Goal: Information Seeking & Learning: Learn about a topic

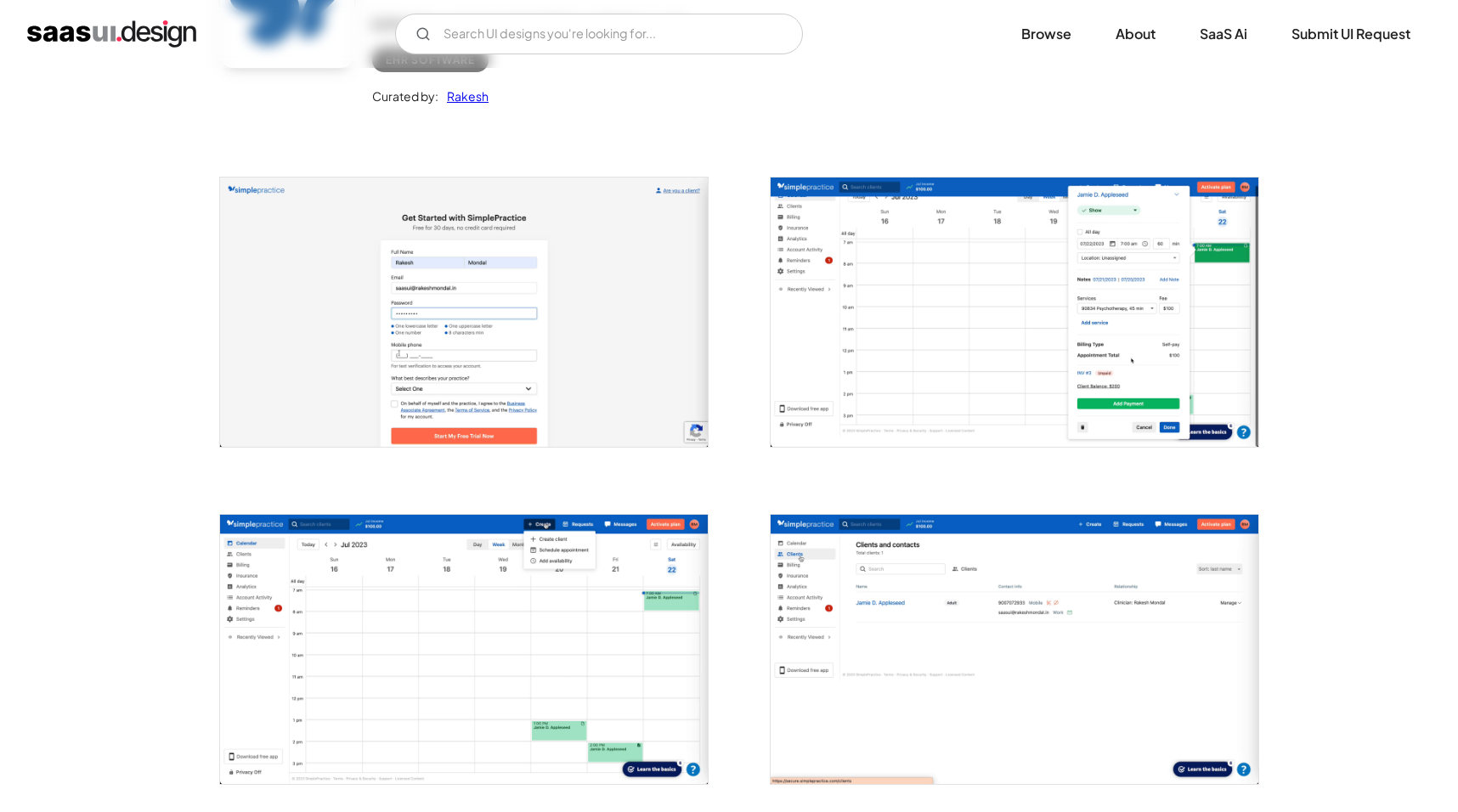
scroll to position [227, 0]
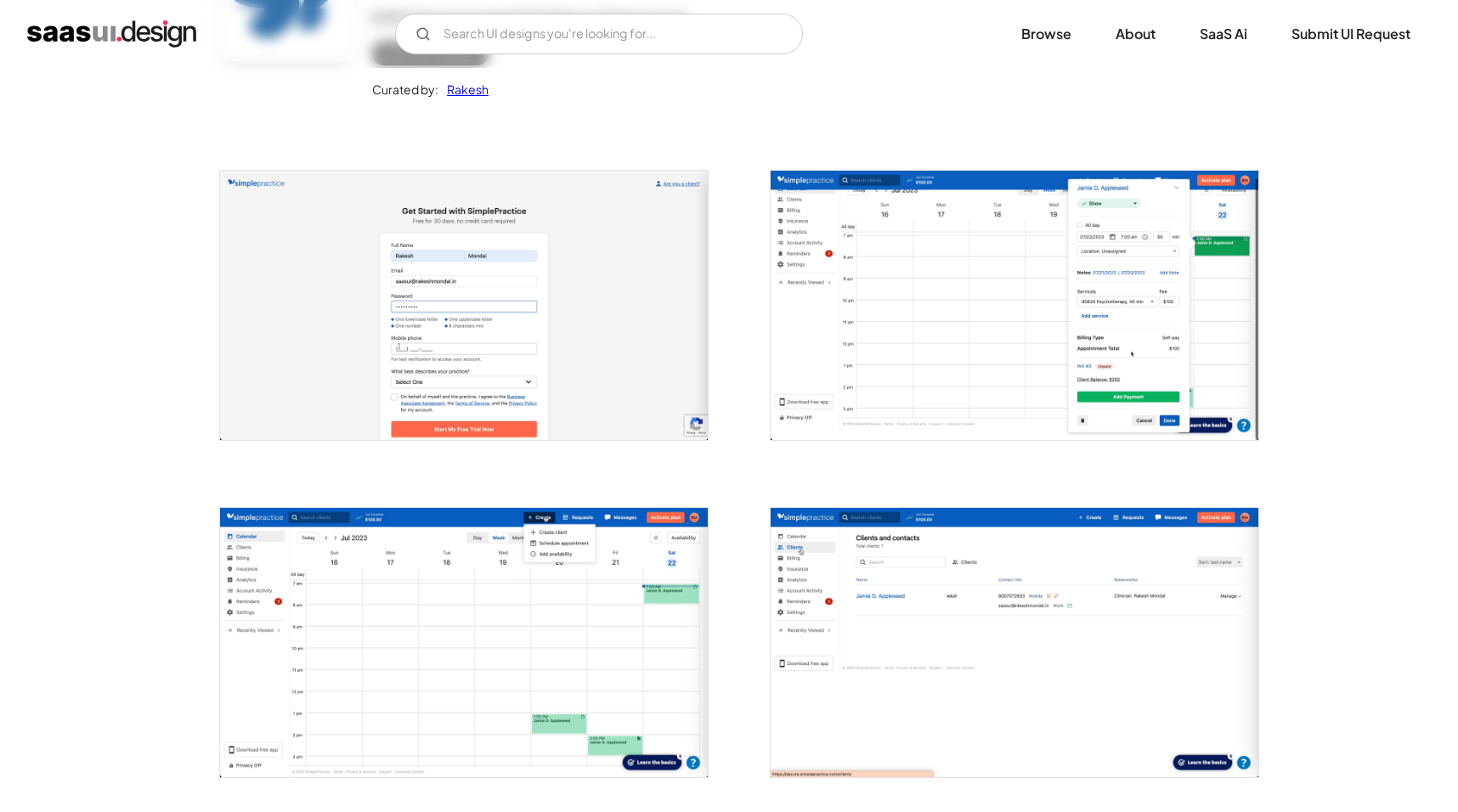
click at [1081, 281] on img "open lightbox" at bounding box center [1014, 305] width 487 height 269
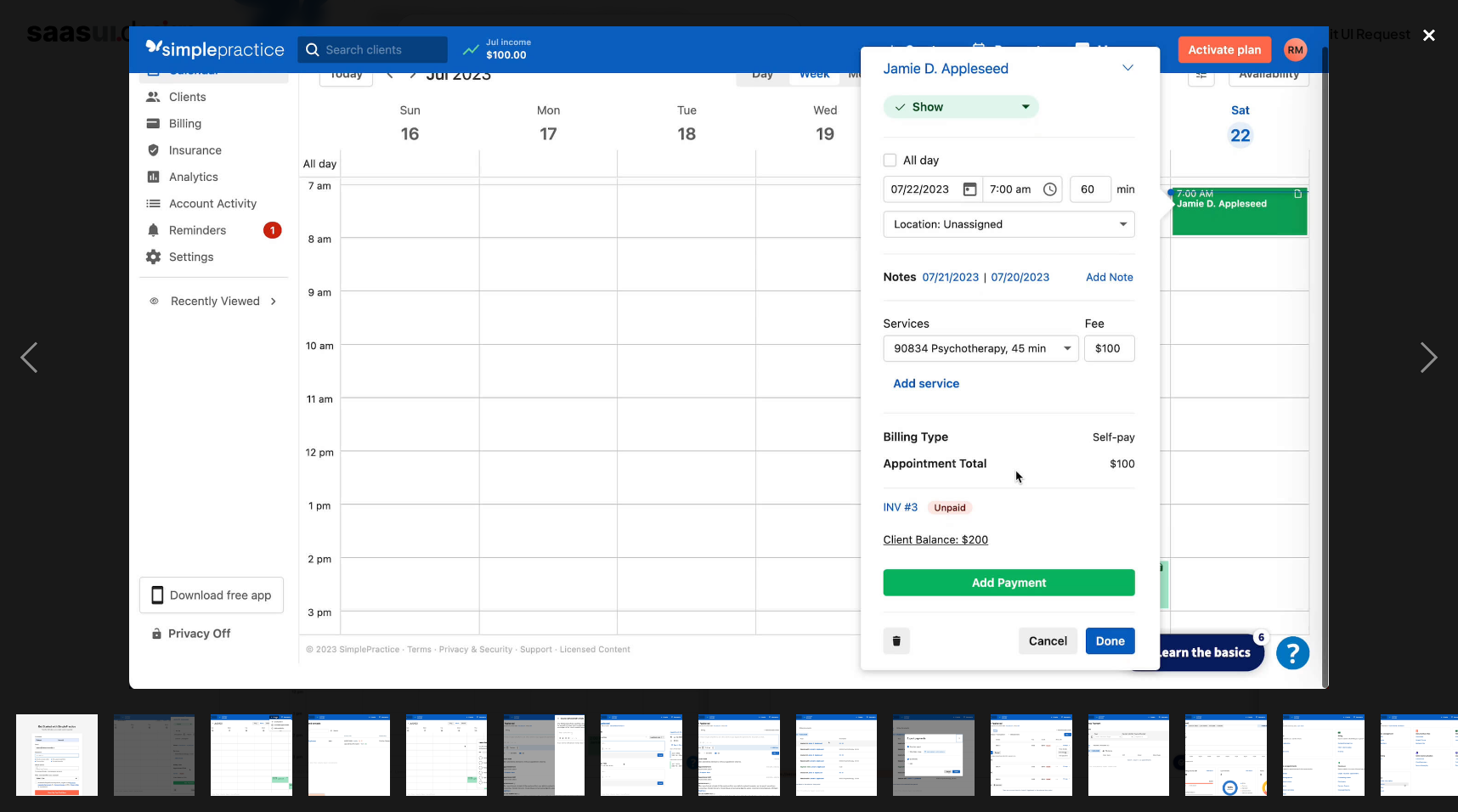
click at [1422, 35] on div "close lightbox" at bounding box center [1429, 34] width 58 height 37
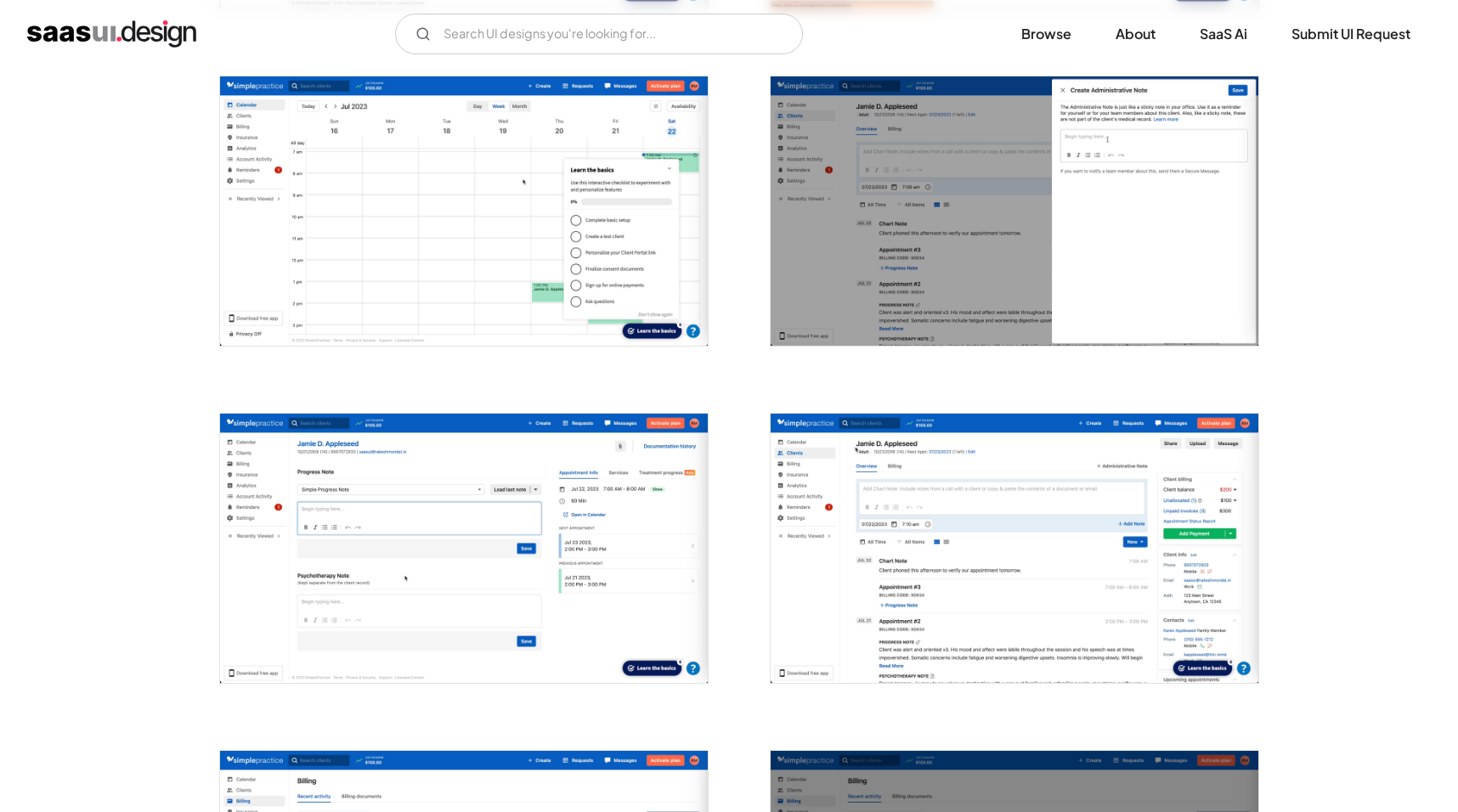
scroll to position [996, 0]
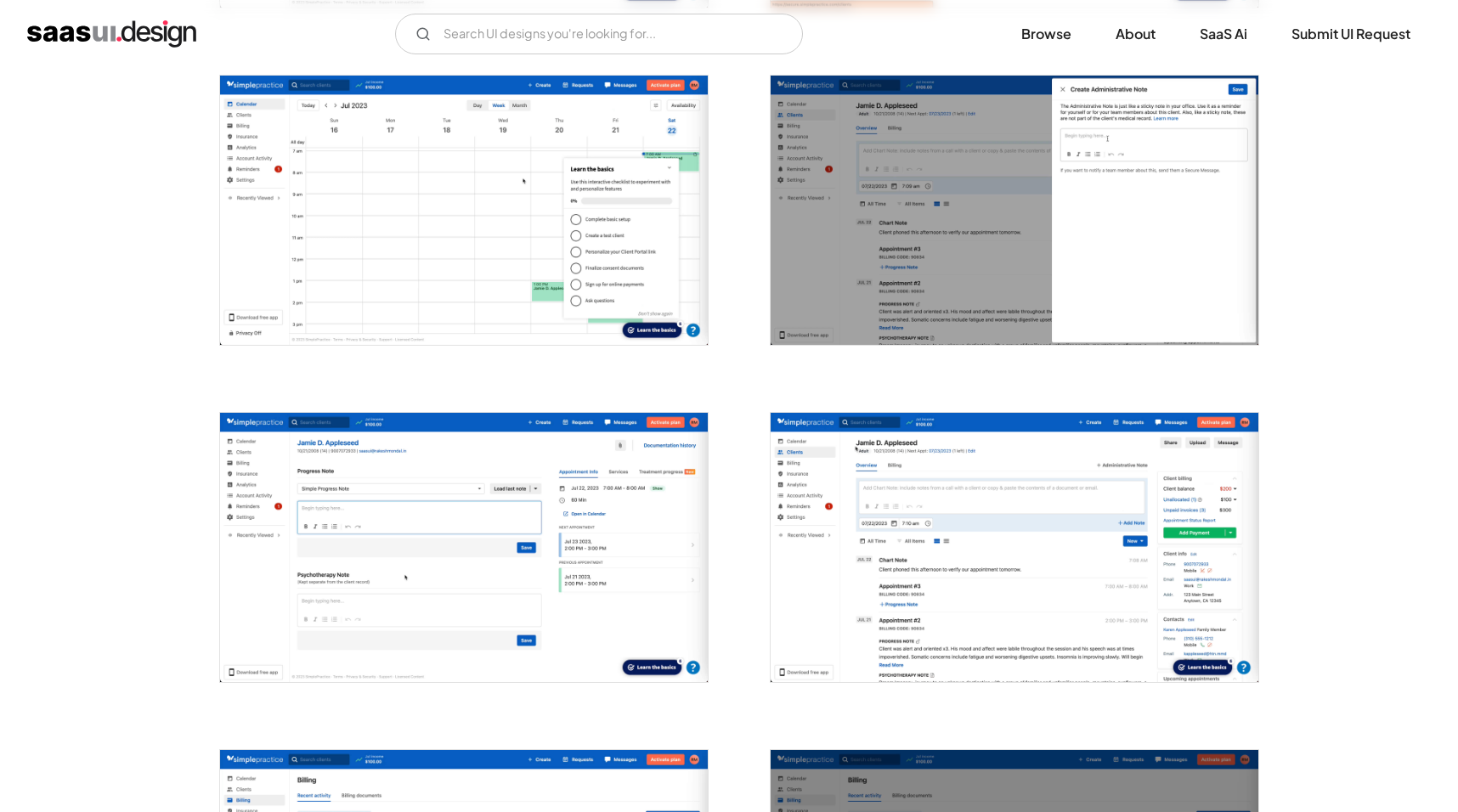
click at [1116, 596] on img "open lightbox" at bounding box center [1014, 546] width 487 height 269
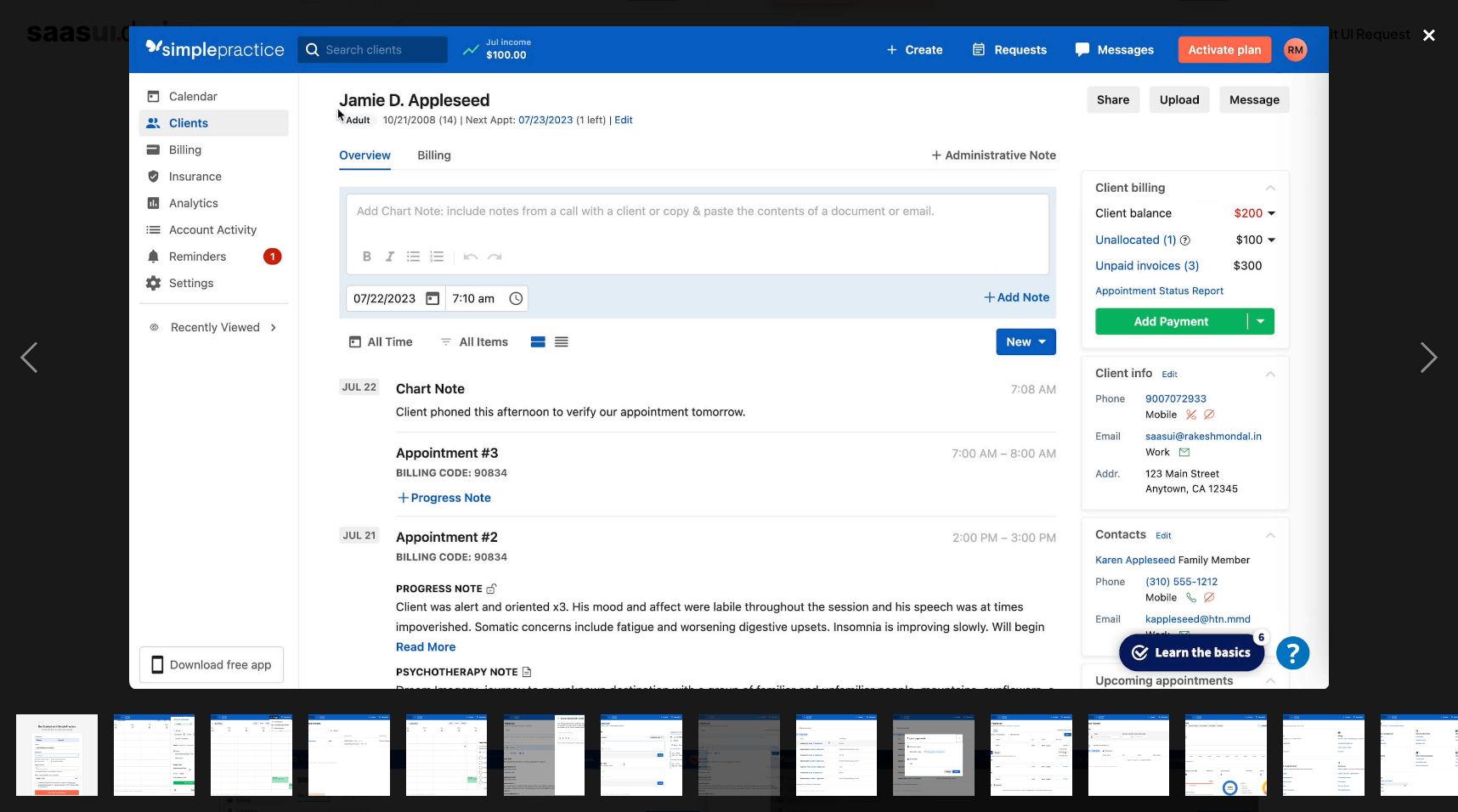
click at [1426, 40] on div "close lightbox" at bounding box center [1429, 34] width 58 height 37
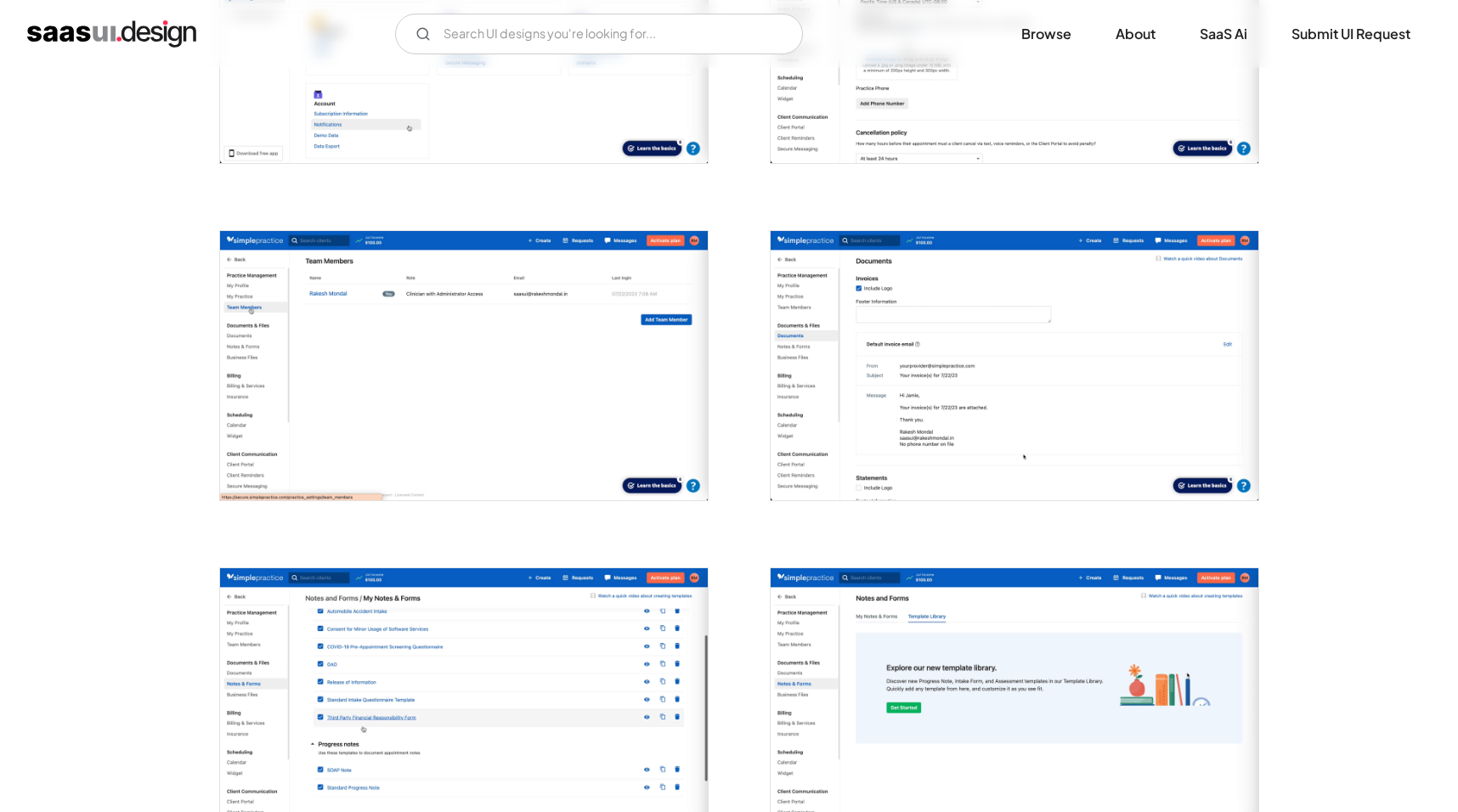
scroll to position [2999, 0]
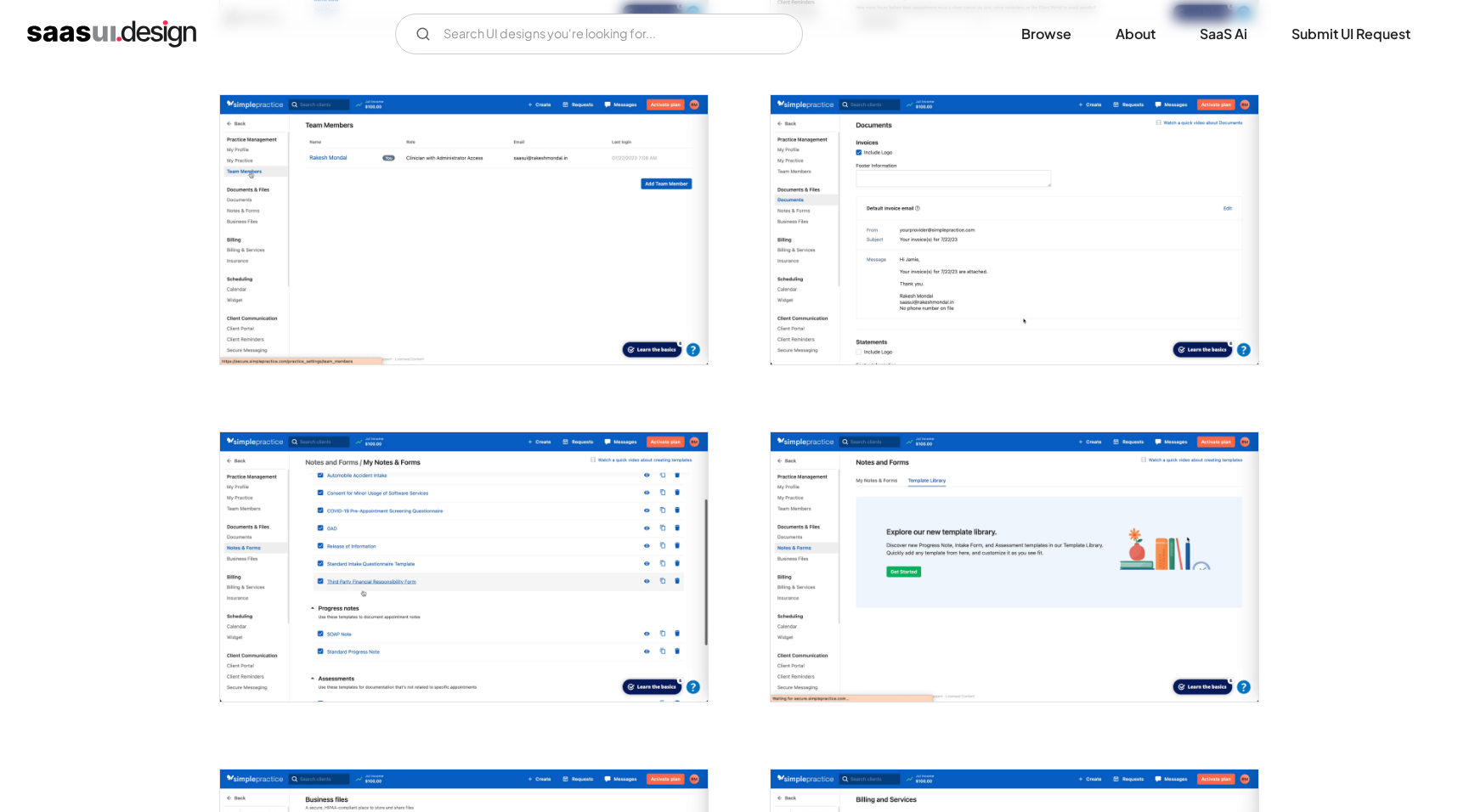
click at [908, 231] on img "open lightbox" at bounding box center [1014, 229] width 487 height 269
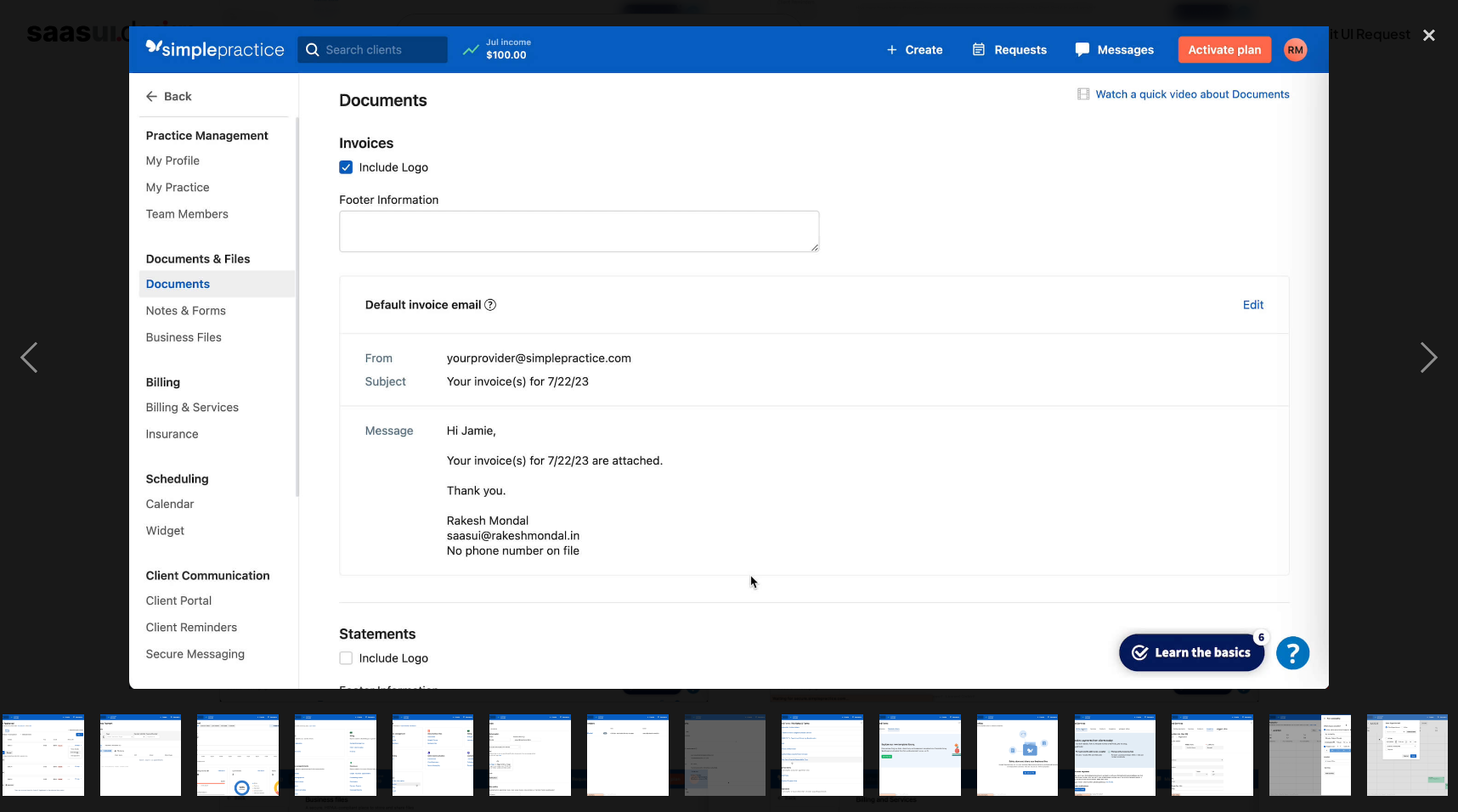
scroll to position [0, 994]
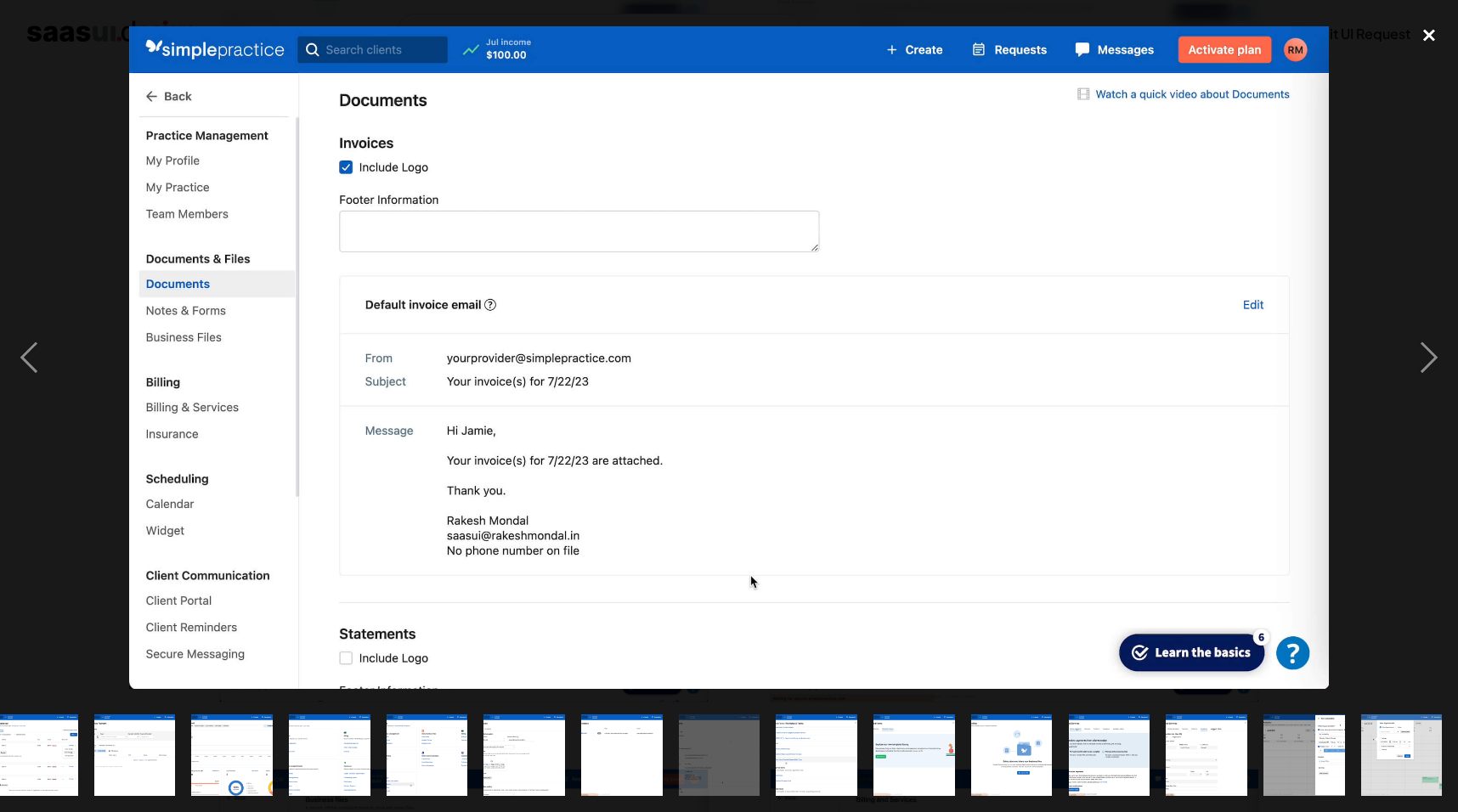
click at [1418, 36] on div "close lightbox" at bounding box center [1429, 34] width 58 height 37
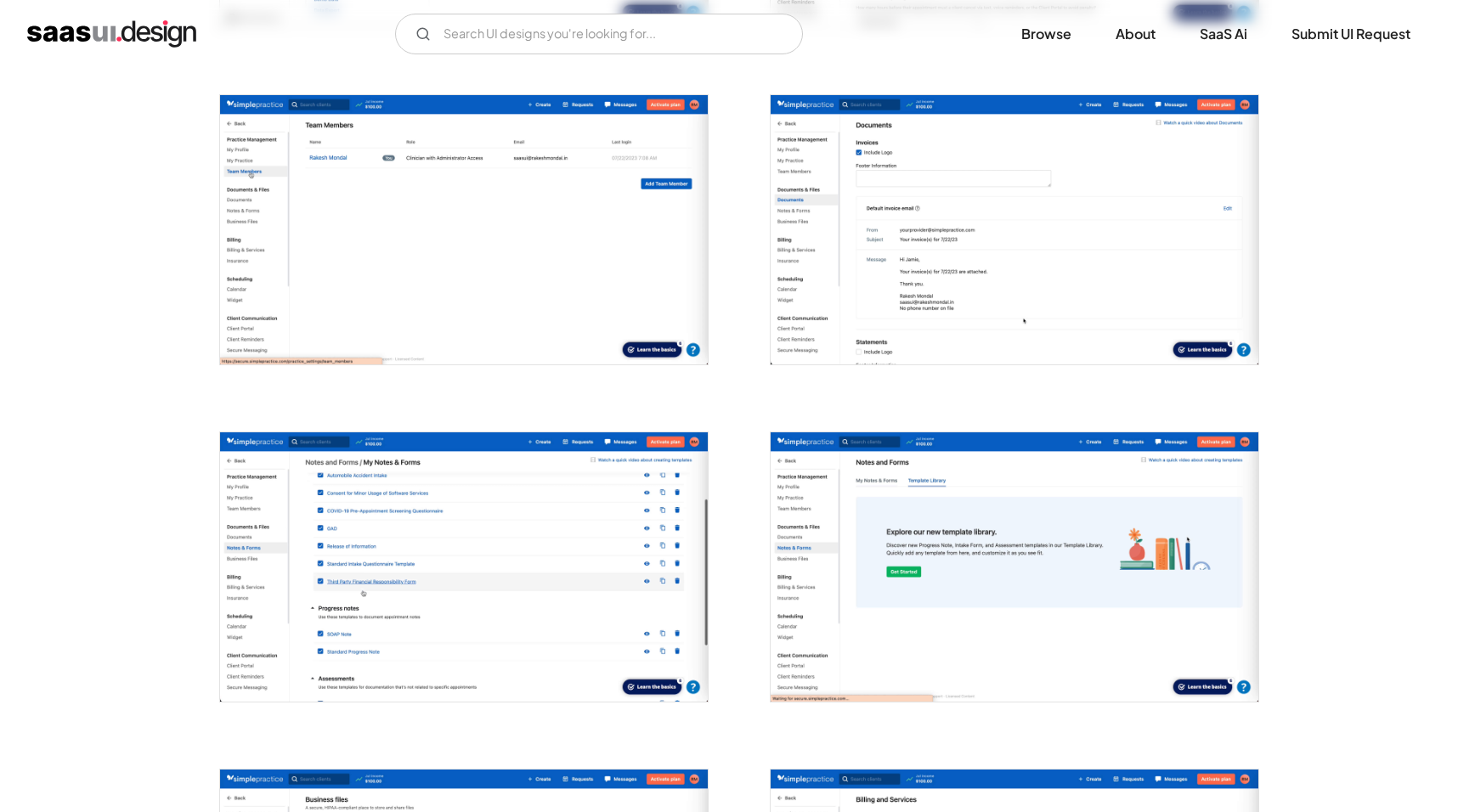
scroll to position [0, 0]
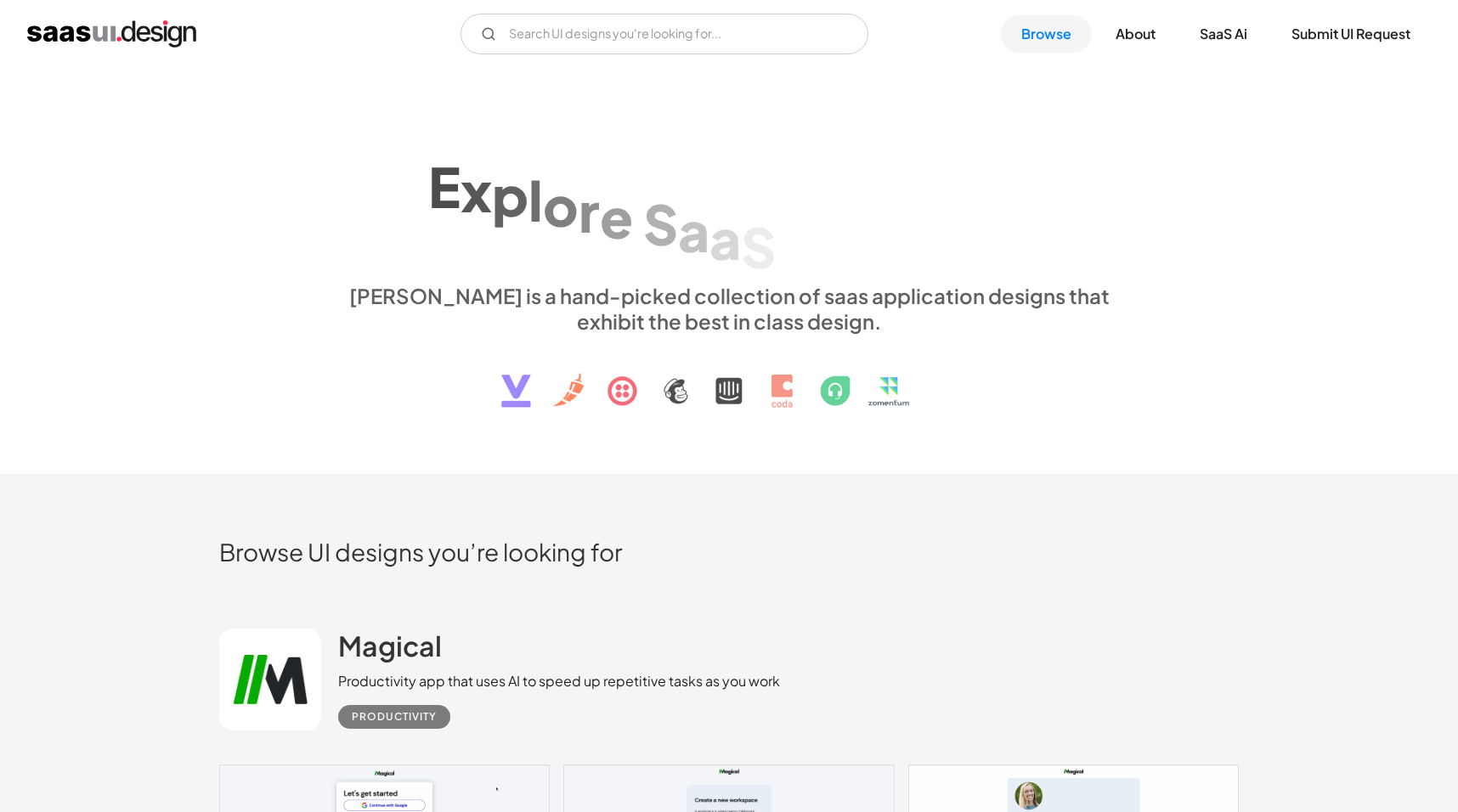
scroll to position [7179, 0]
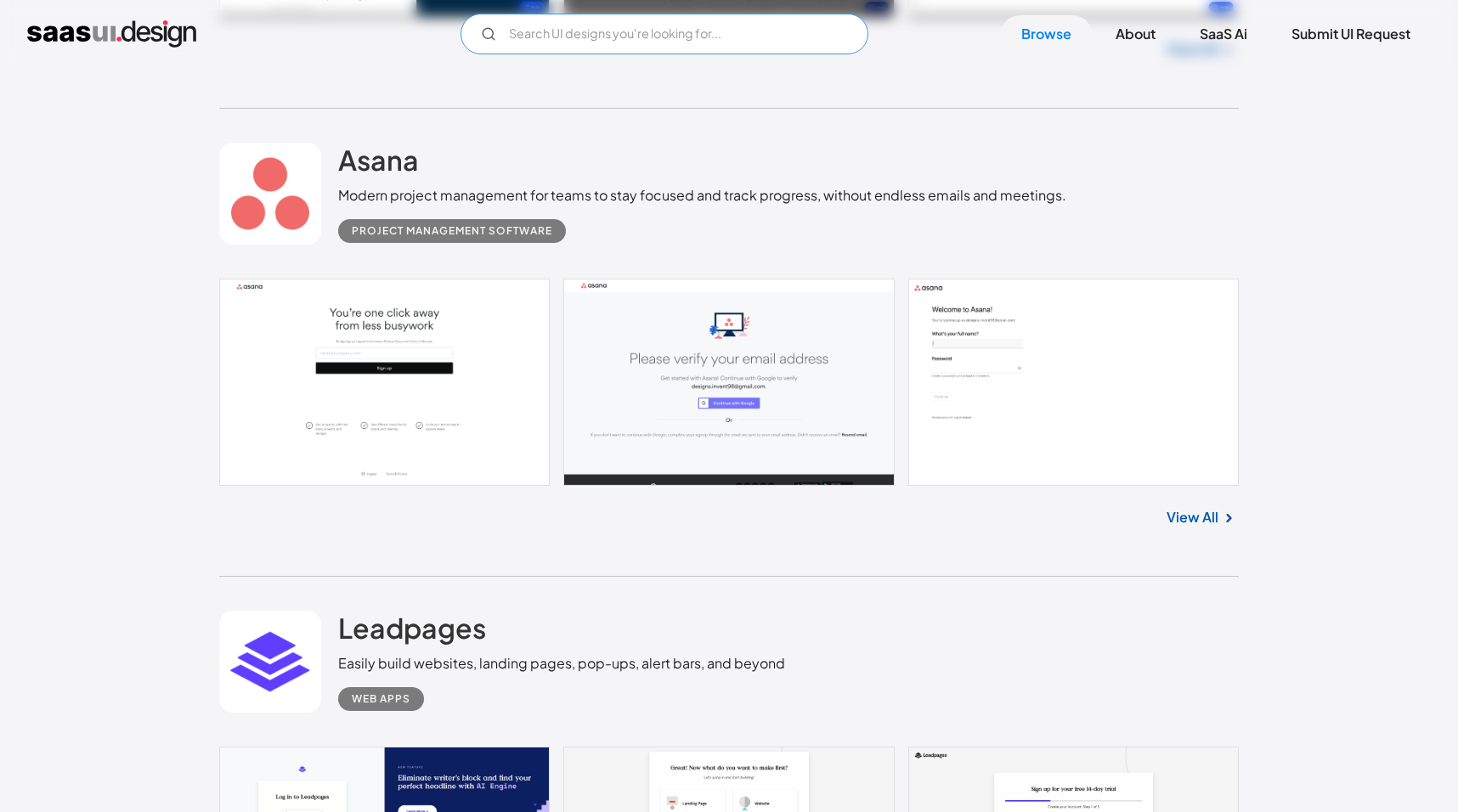
click at [734, 25] on input "Email Form" at bounding box center [665, 34] width 407 height 40
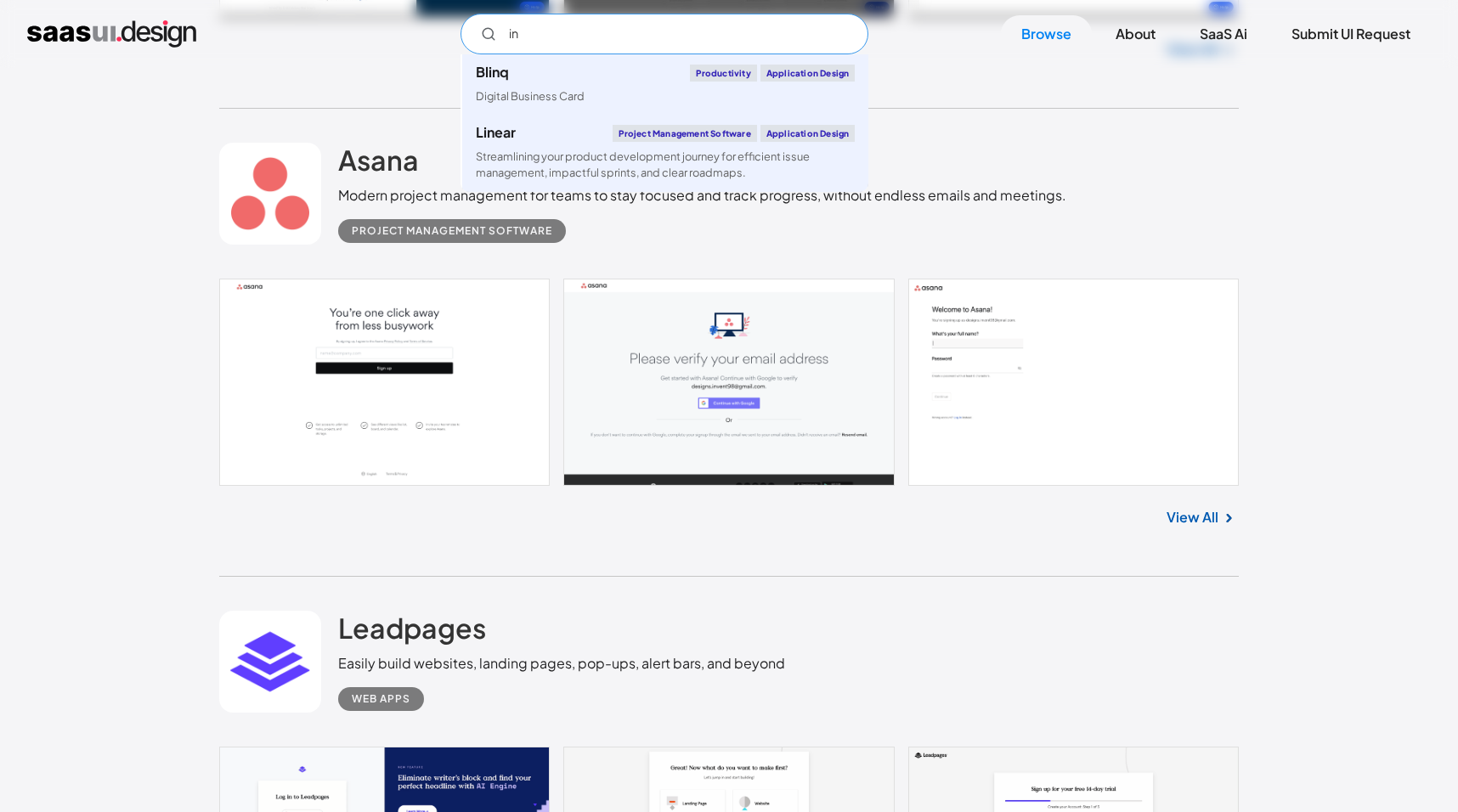
type input "i"
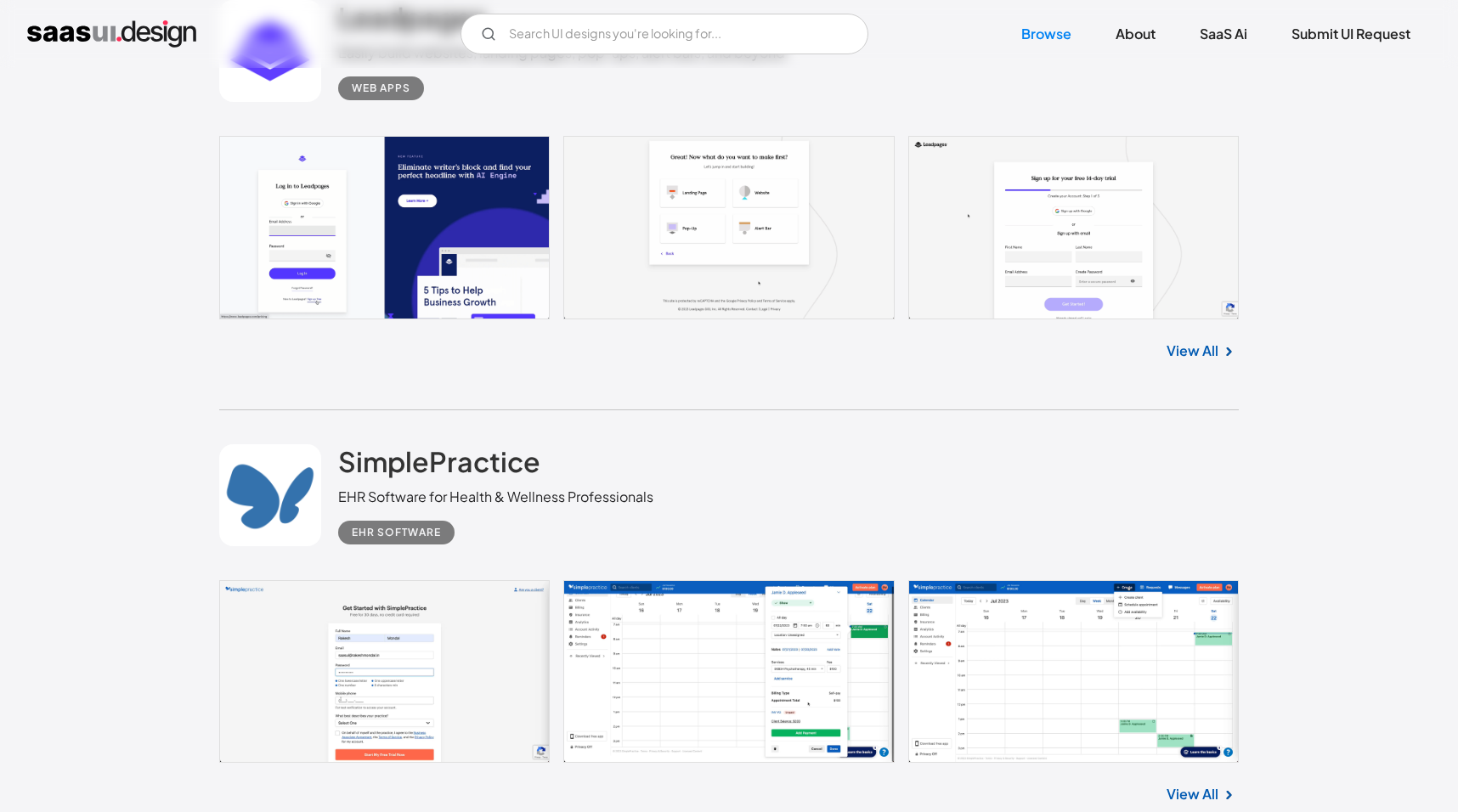
scroll to position [7984, 0]
